Goal: Task Accomplishment & Management: Use online tool/utility

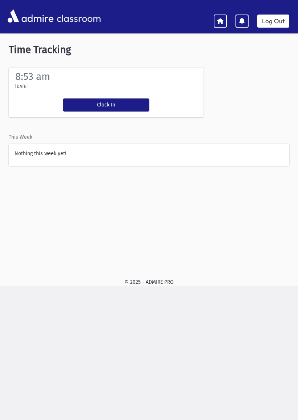
click at [127, 101] on button "Clock In" at bounding box center [106, 105] width 87 height 13
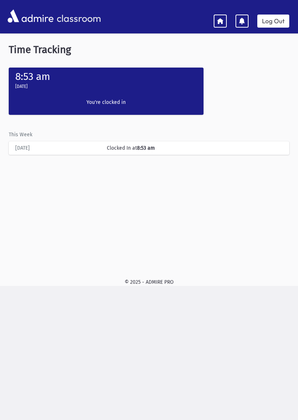
click at [272, 19] on link "Log Out" at bounding box center [273, 21] width 32 height 13
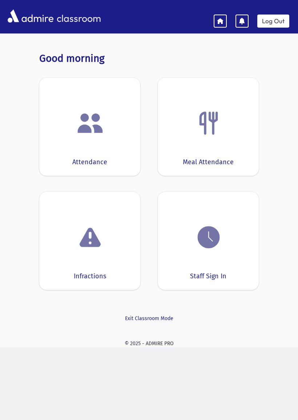
click at [218, 241] on img at bounding box center [209, 238] width 28 height 28
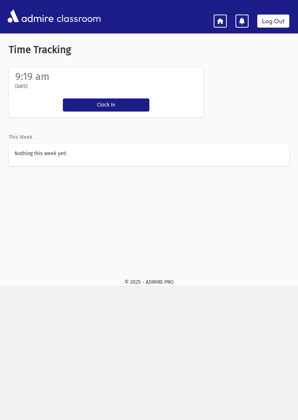
click at [119, 101] on button "Clock In" at bounding box center [106, 105] width 87 height 13
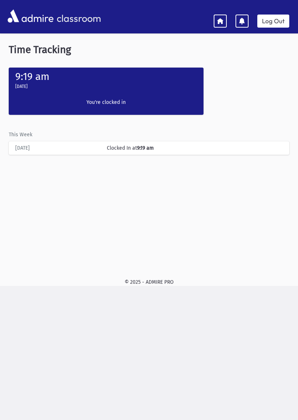
click at [239, 23] on icon at bounding box center [242, 21] width 7 height 7
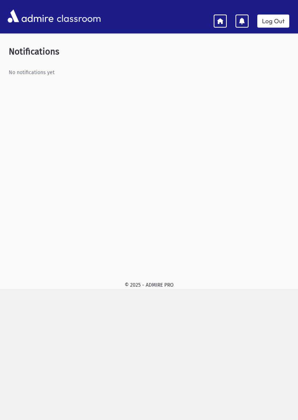
click at [221, 24] on icon at bounding box center [220, 20] width 7 height 7
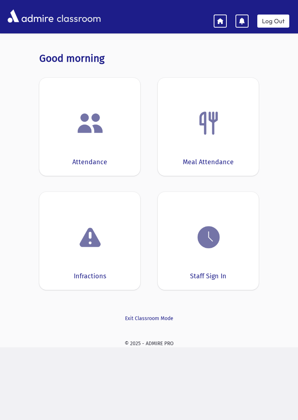
click at [93, 136] on img at bounding box center [90, 123] width 28 height 28
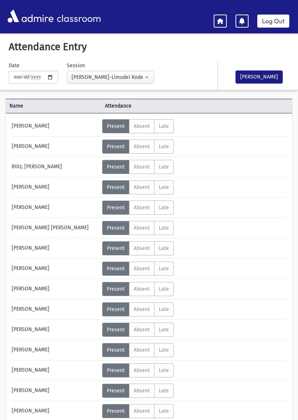
click at [258, 80] on button "[PERSON_NAME]" at bounding box center [259, 77] width 47 height 13
click at [224, 20] on link at bounding box center [220, 21] width 13 height 13
